Goal: Information Seeking & Learning: Understand process/instructions

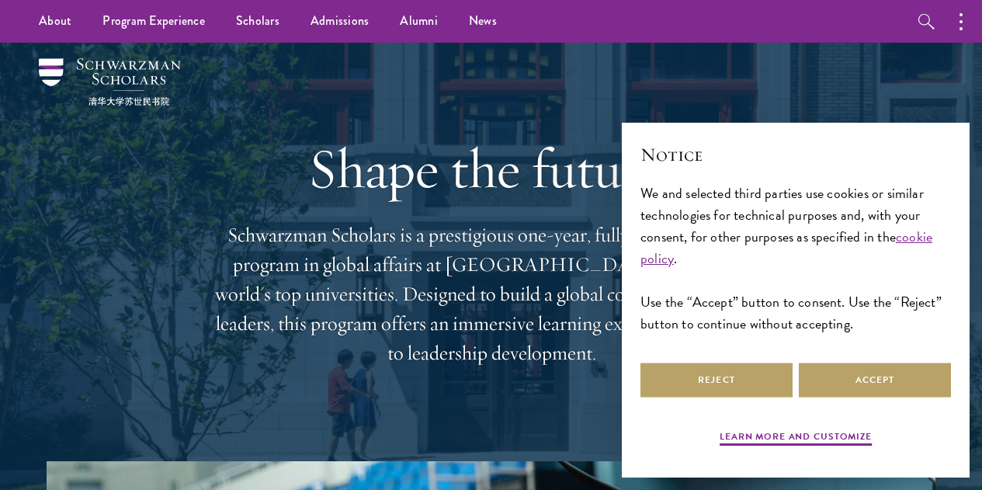
click at [883, 345] on div "Notice We and selected third parties use cookies or similar technologies for te…" at bounding box center [795, 250] width 311 height 218
click at [870, 363] on button "Accept" at bounding box center [875, 380] width 152 height 35
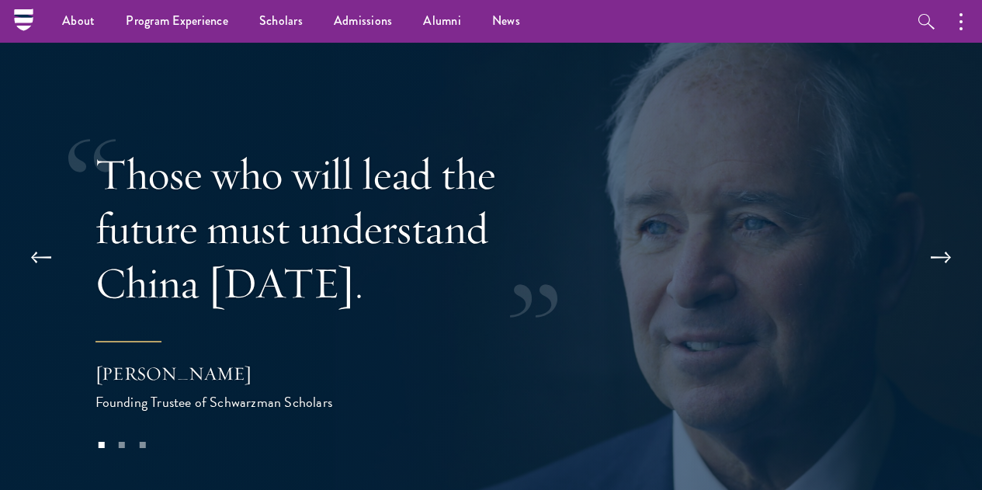
scroll to position [2862, 0]
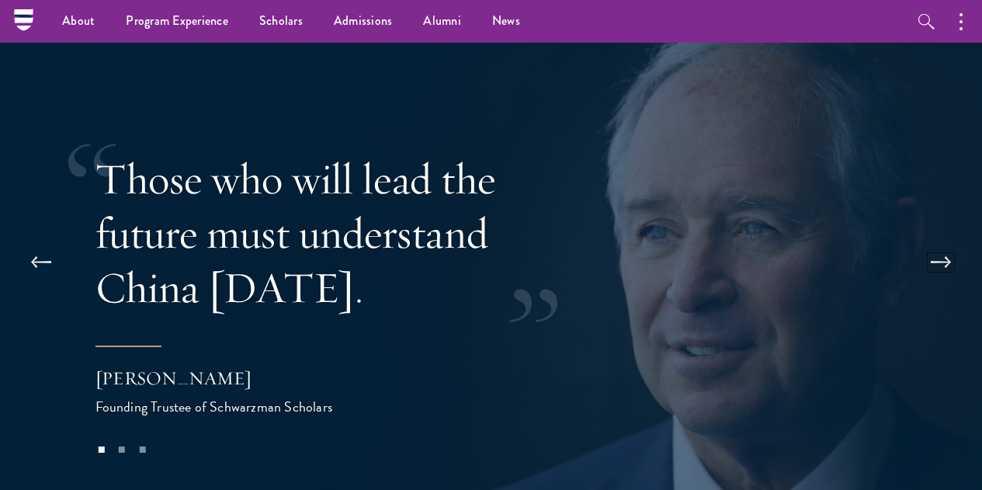
click at [933, 241] on button at bounding box center [940, 262] width 51 height 43
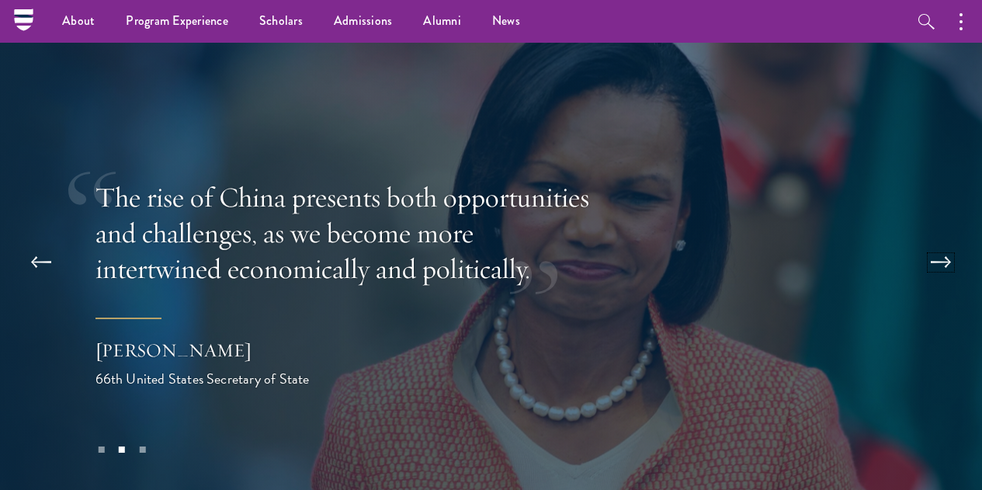
click at [933, 241] on button at bounding box center [940, 262] width 51 height 43
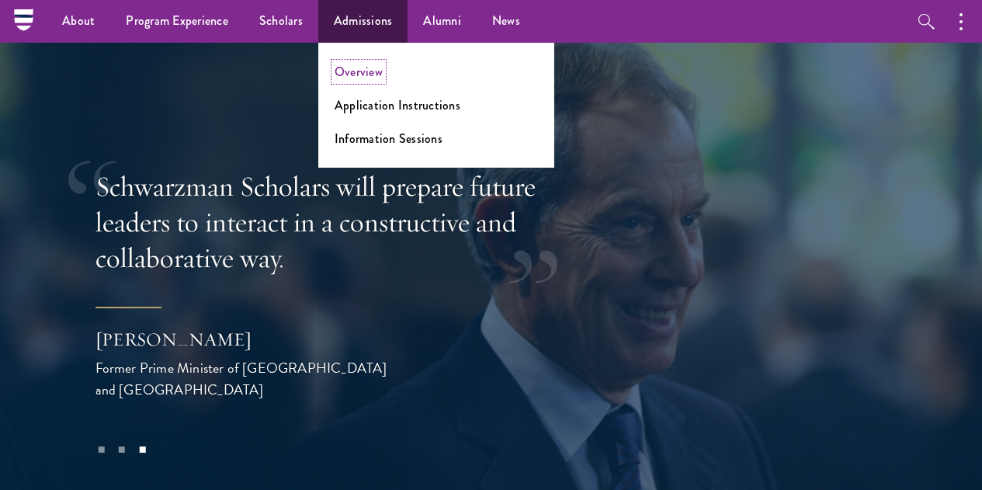
click at [350, 76] on link "Overview" at bounding box center [359, 72] width 48 height 18
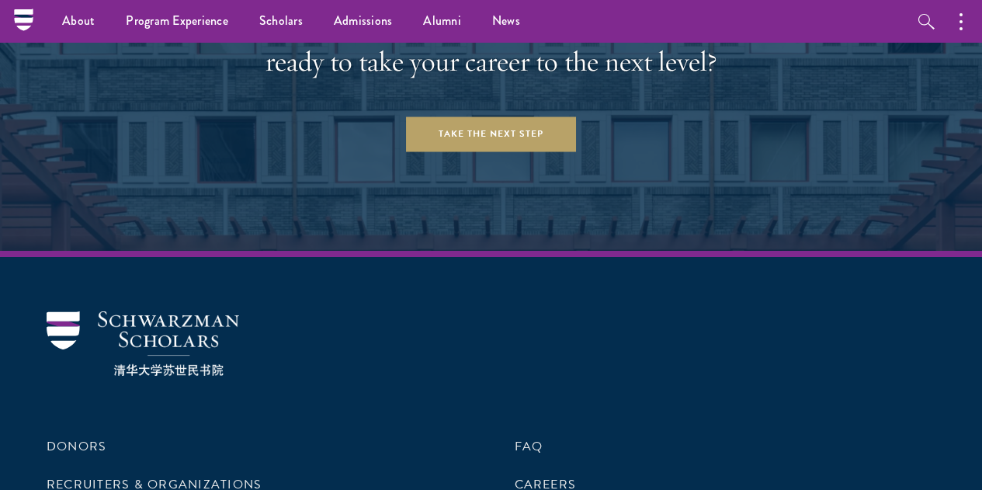
scroll to position [6265, 0]
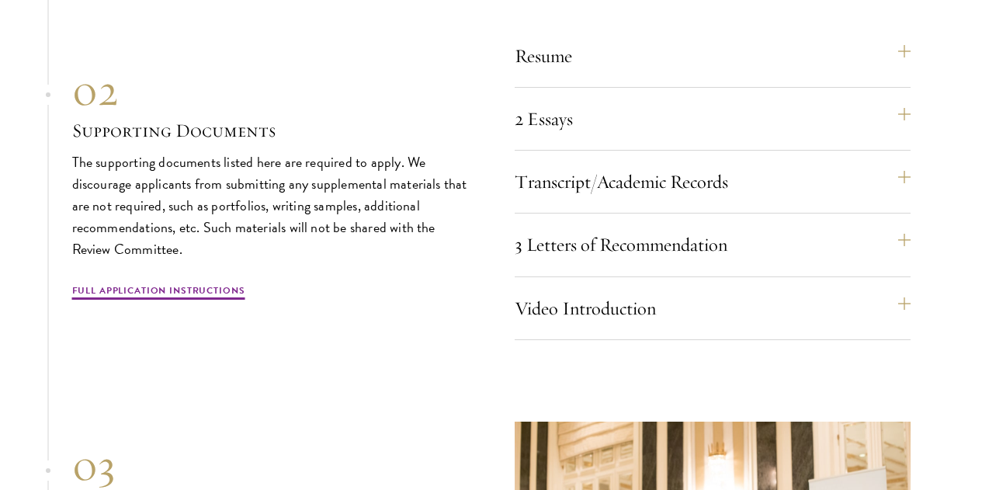
scroll to position [4718, 0]
click at [890, 137] on button "2 Essays" at bounding box center [720, 117] width 396 height 37
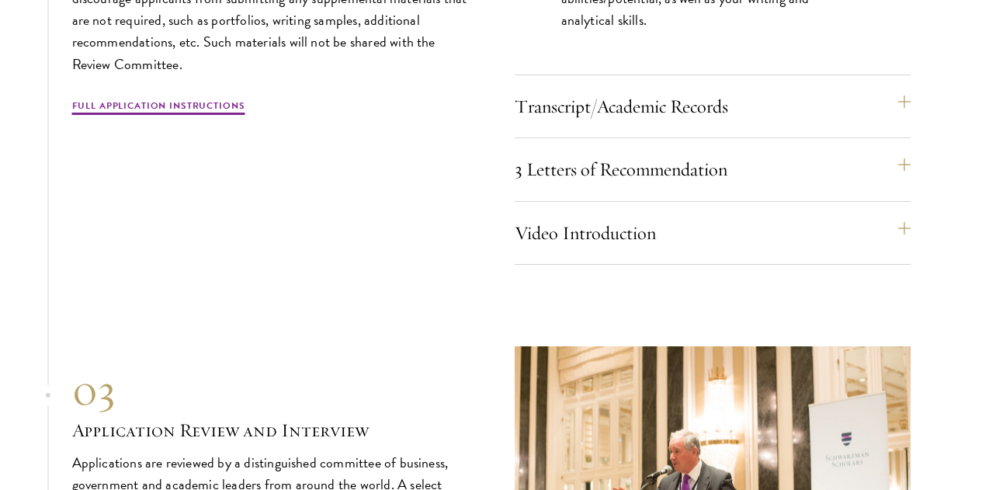
scroll to position [5013, 0]
click at [845, 187] on button "3 Letters of Recommendation" at bounding box center [720, 168] width 396 height 37
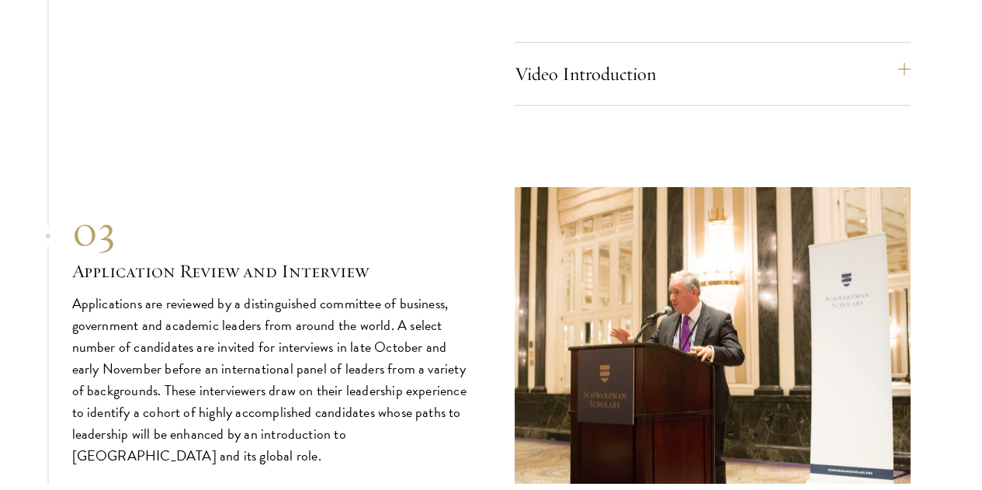
scroll to position [5128, 0]
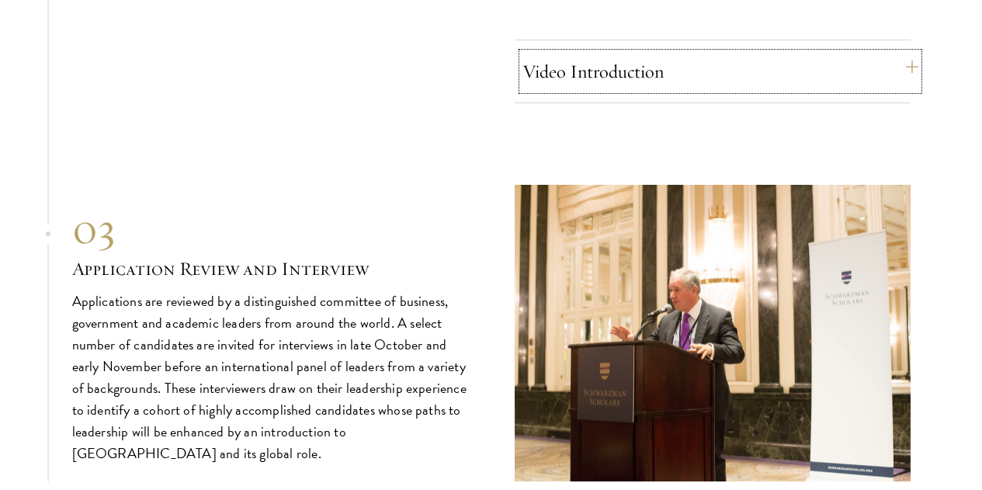
click at [866, 90] on button "Video Introduction" at bounding box center [720, 71] width 396 height 37
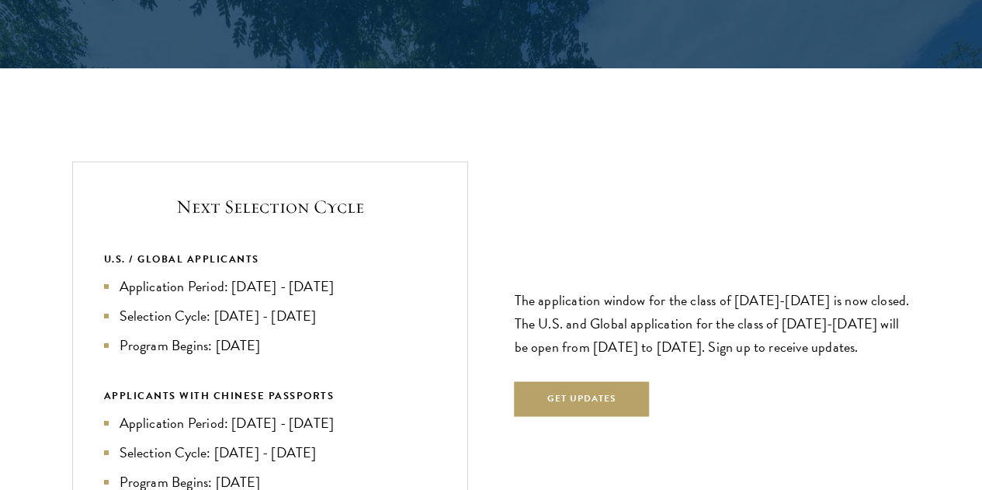
scroll to position [3158, 0]
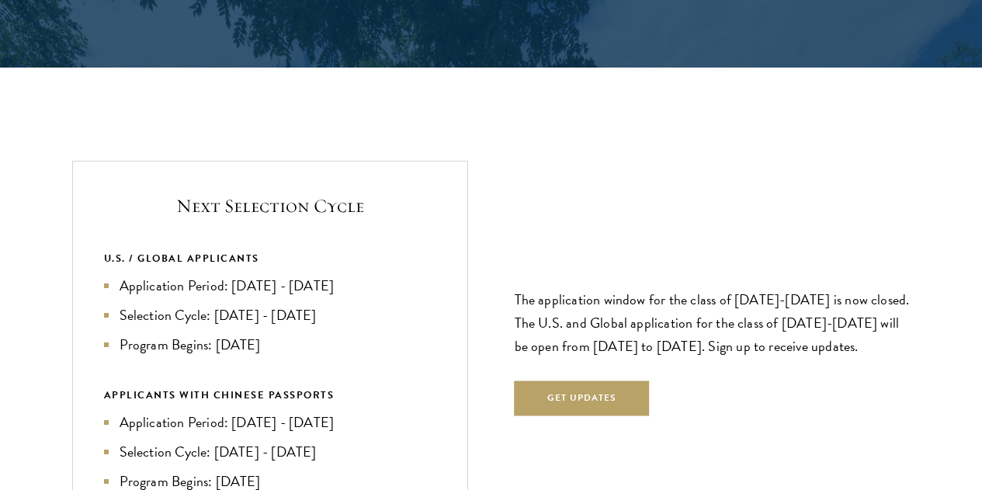
click at [753, 161] on div "Next Selection Cycle U.S. / GLOBAL APPLICANTS Application Period: Apr 2026 - Se…" at bounding box center [491, 346] width 838 height 370
